Goal: Transaction & Acquisition: Purchase product/service

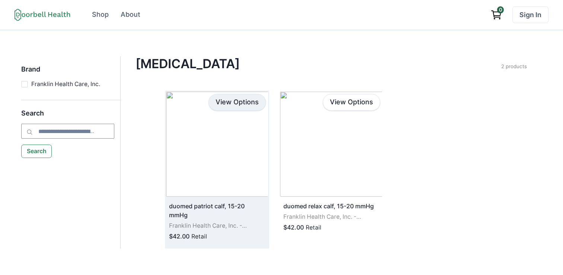
click at [225, 99] on link "View Options" at bounding box center [237, 102] width 57 height 17
click at [196, 156] on img at bounding box center [217, 144] width 102 height 105
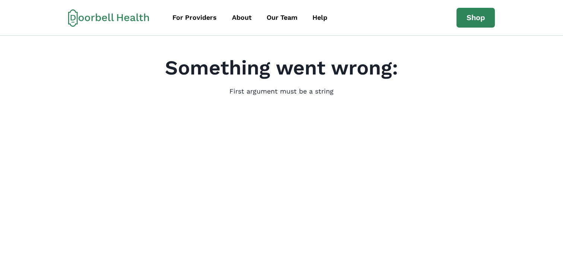
click at [285, 207] on main "Something went wrong: First argument must be a string" at bounding box center [281, 203] width 563 height 335
